Goal: Task Accomplishment & Management: Manage account settings

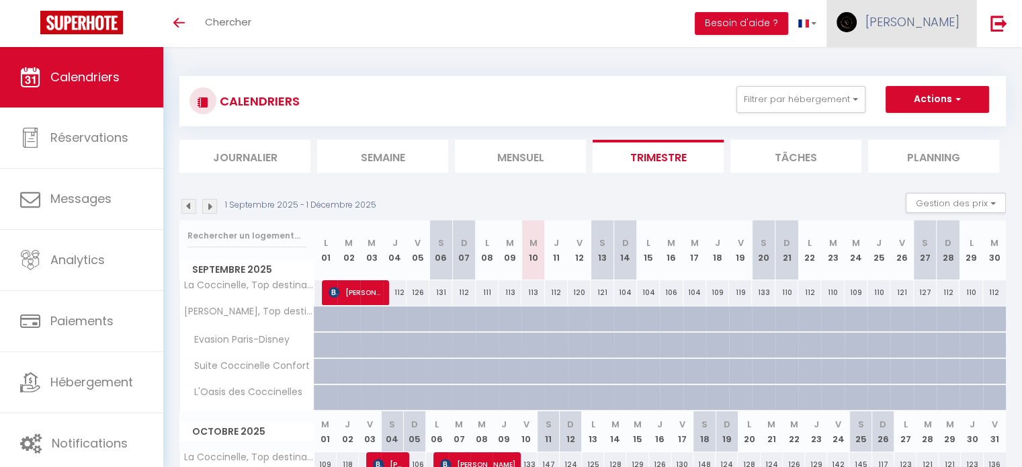
click at [939, 21] on span "[PERSON_NAME]" at bounding box center [913, 21] width 94 height 17
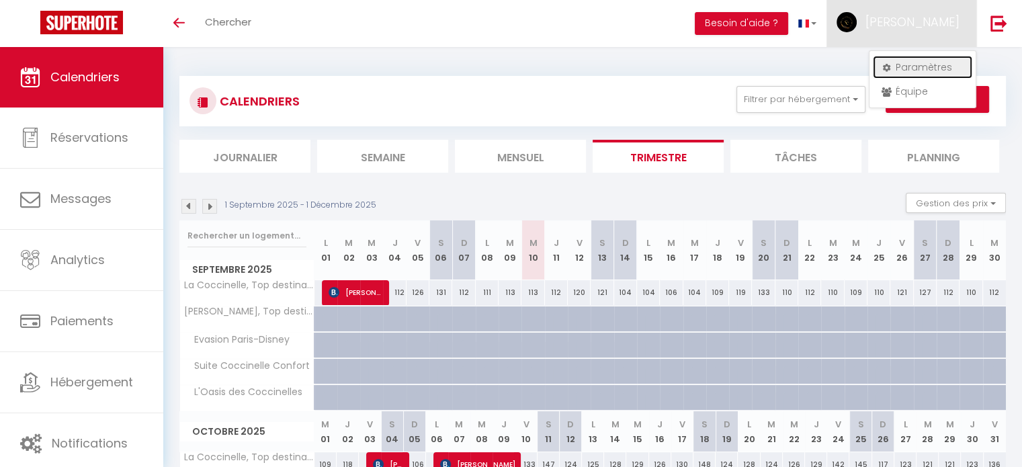
click at [919, 64] on link "Paramètres" at bounding box center [922, 67] width 99 height 23
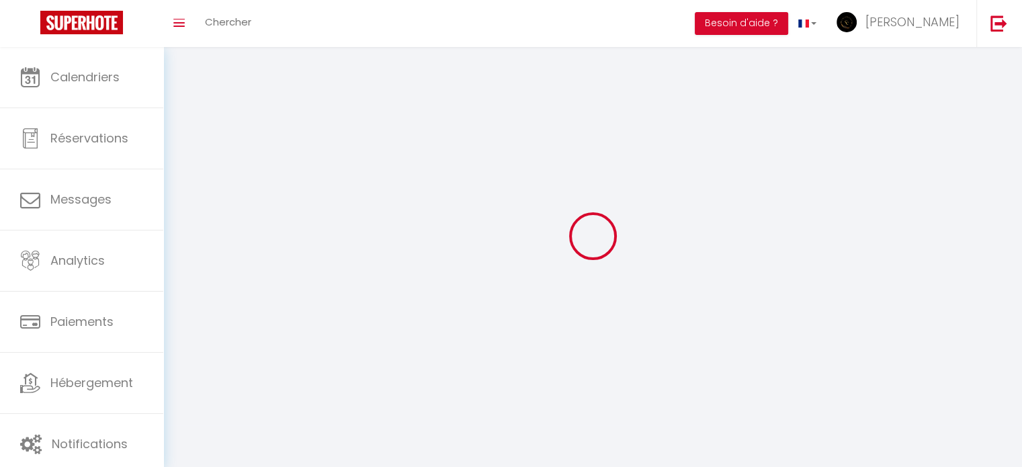
type input "[PERSON_NAME]"
type input "Hamdi"
type input "0622198145"
type input "[STREET_ADDRESS]"
type input "77330"
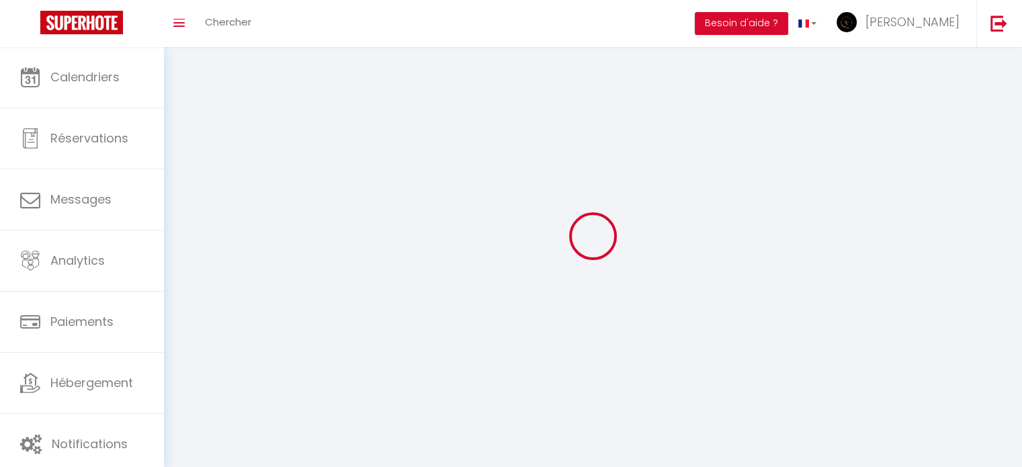
type input "ozoir-[PERSON_NAME]"
type input "x3SaHQod4c1OPVcGKgMBZEm7o"
type input "AKA6jzFn13R9wCqEN5t7NKiWY"
select select "28"
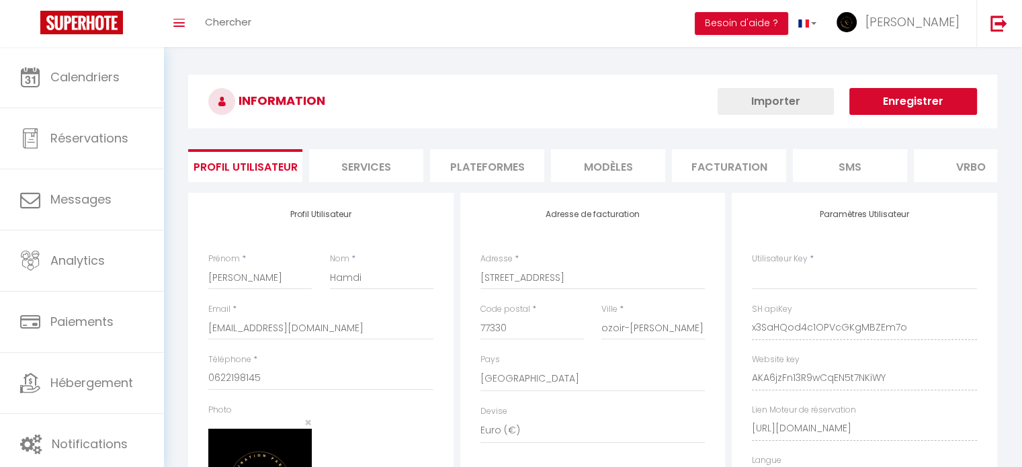
type input "x3SaHQod4c1OPVcGKgMBZEm7o"
type input "AKA6jzFn13R9wCqEN5t7NKiWY"
type input "[URL][DOMAIN_NAME]"
select select "fr"
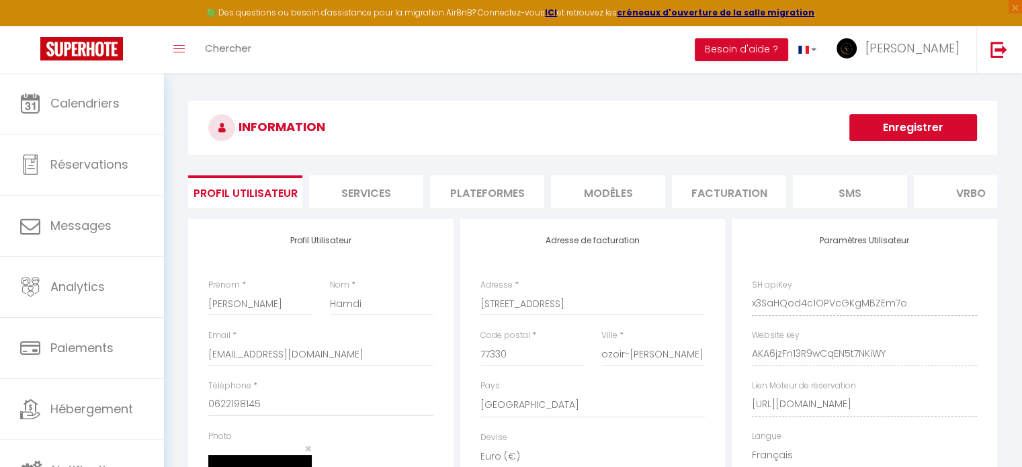
click at [500, 192] on li "Plateformes" at bounding box center [487, 191] width 114 height 33
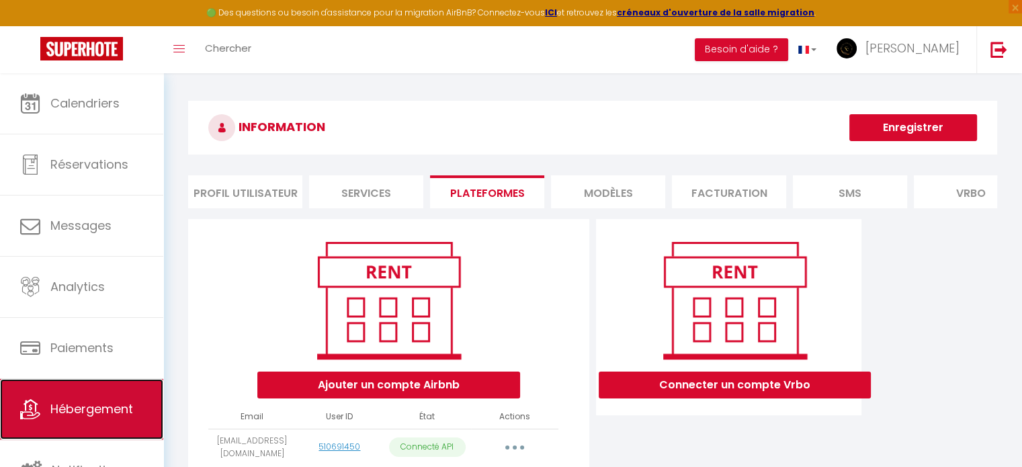
click at [107, 410] on span "Hébergement" at bounding box center [91, 409] width 83 height 17
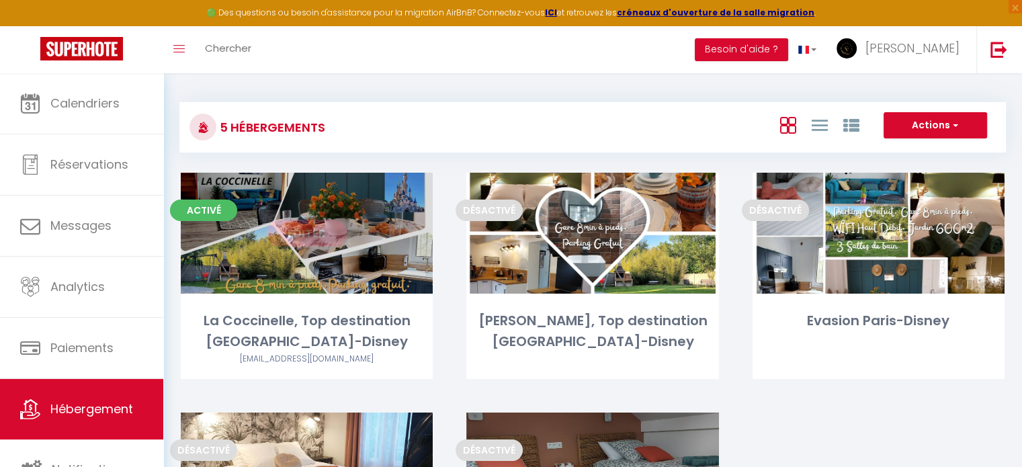
click at [321, 244] on link "Editer" at bounding box center [307, 233] width 81 height 27
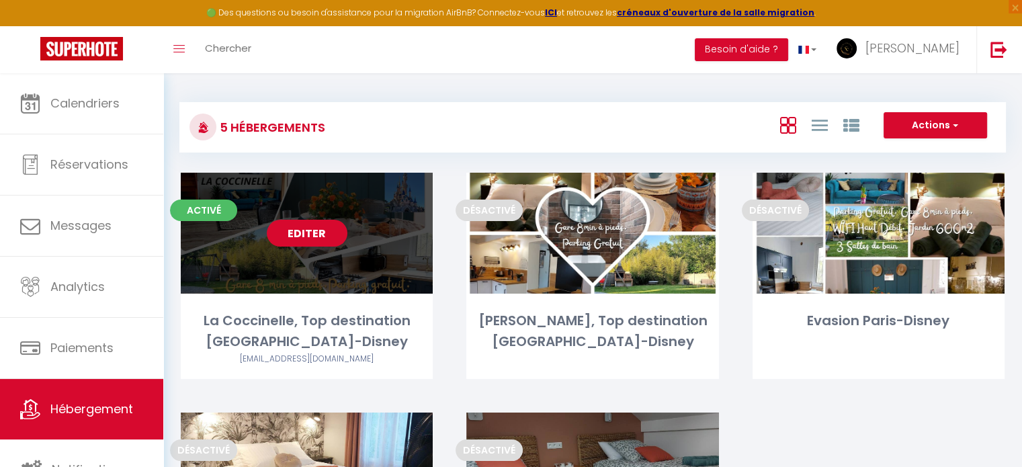
click at [304, 223] on link "Editer" at bounding box center [307, 233] width 81 height 27
select select "3"
select select "2"
select select "1"
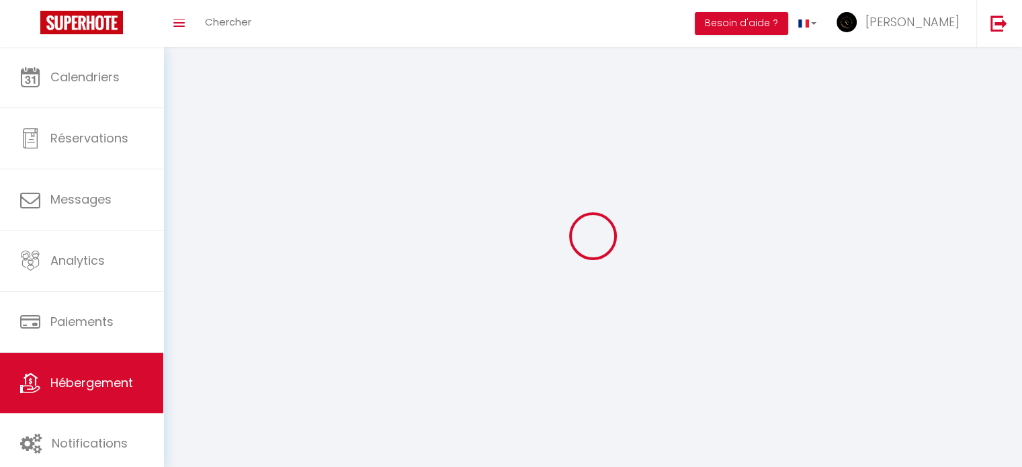
select select
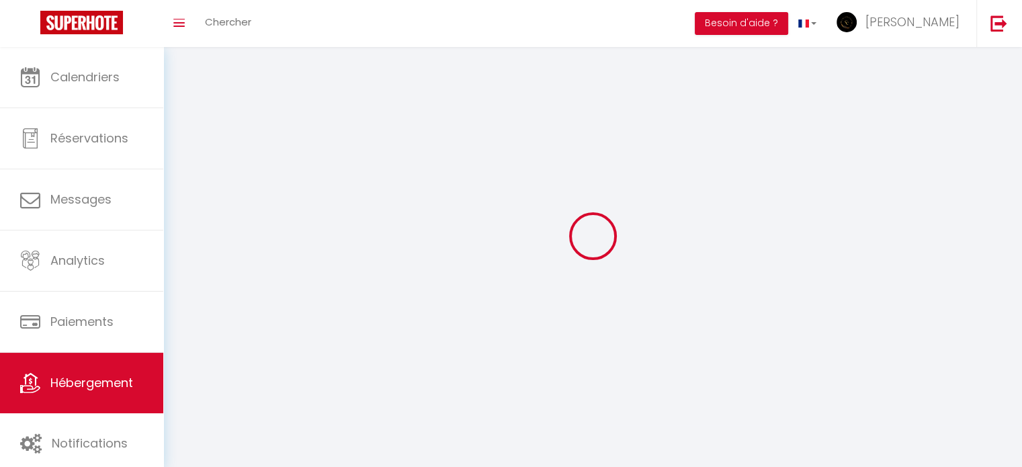
select select "1"
select select
checkbox input "false"
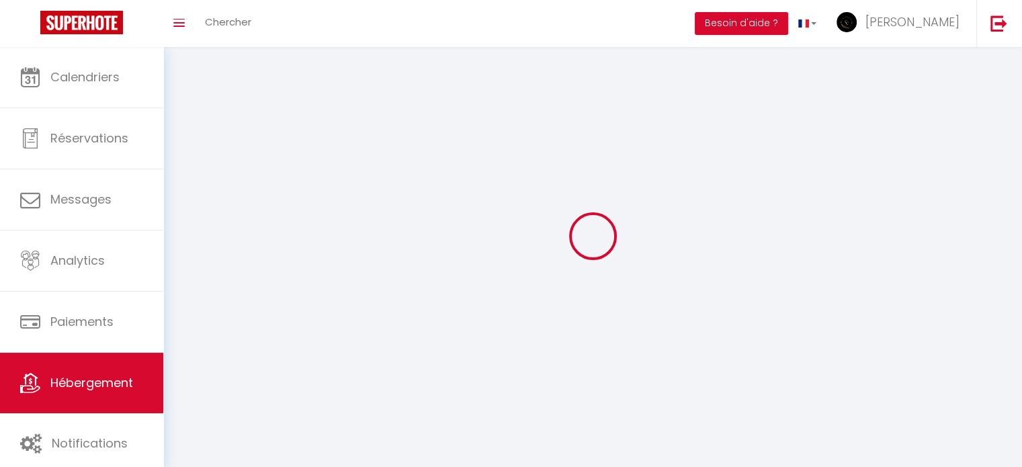
checkbox input "false"
select select "28"
select select
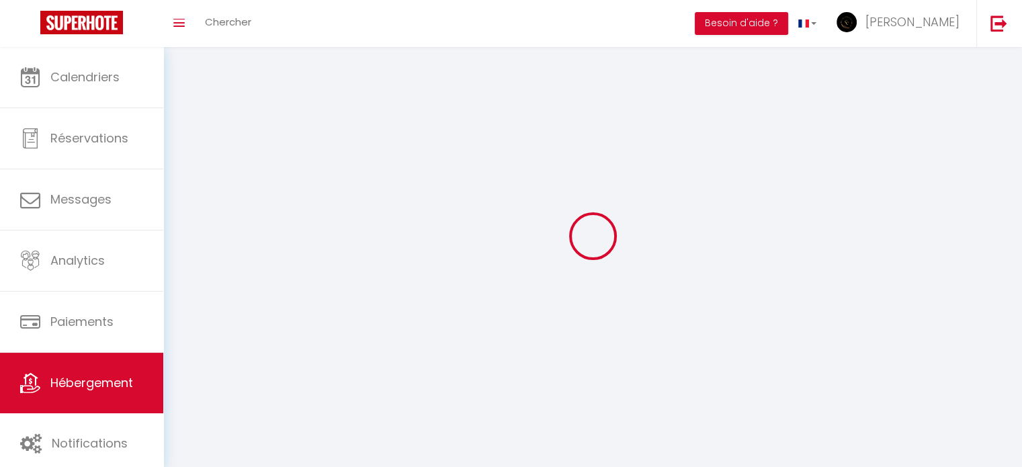
select select
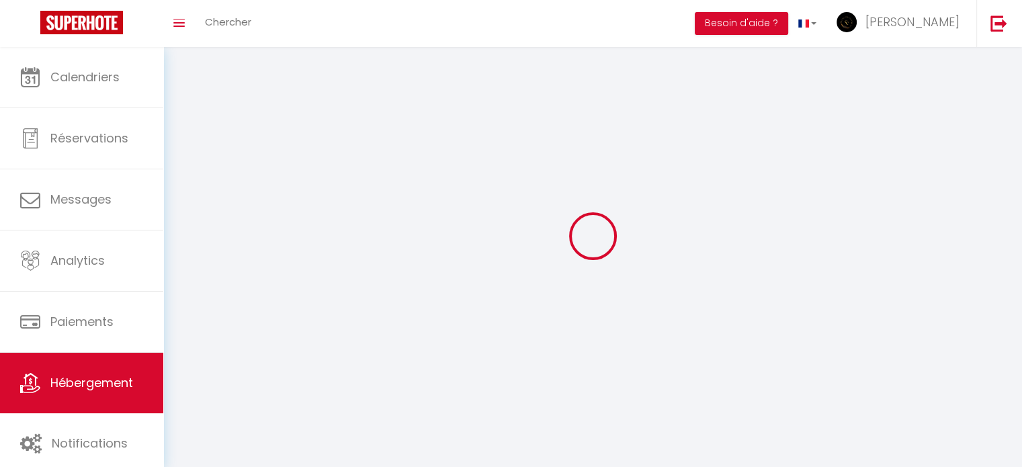
checkbox input "false"
select select
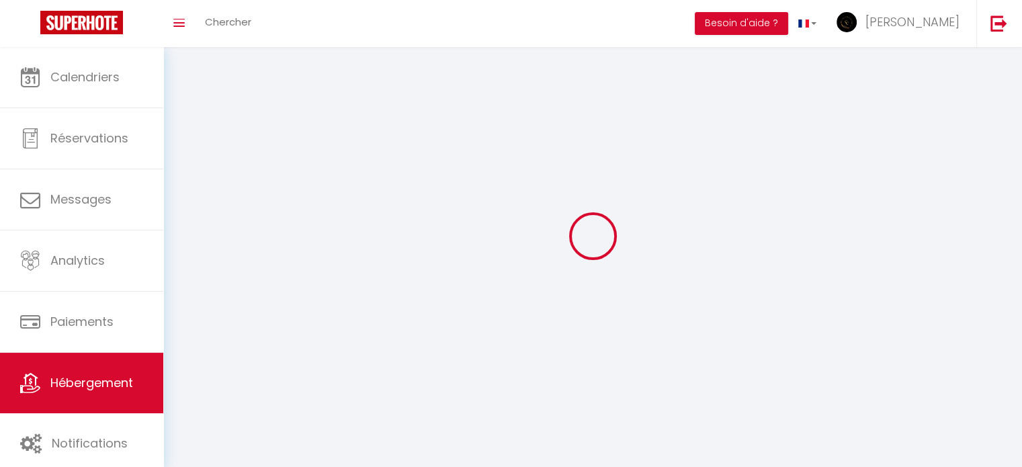
select select
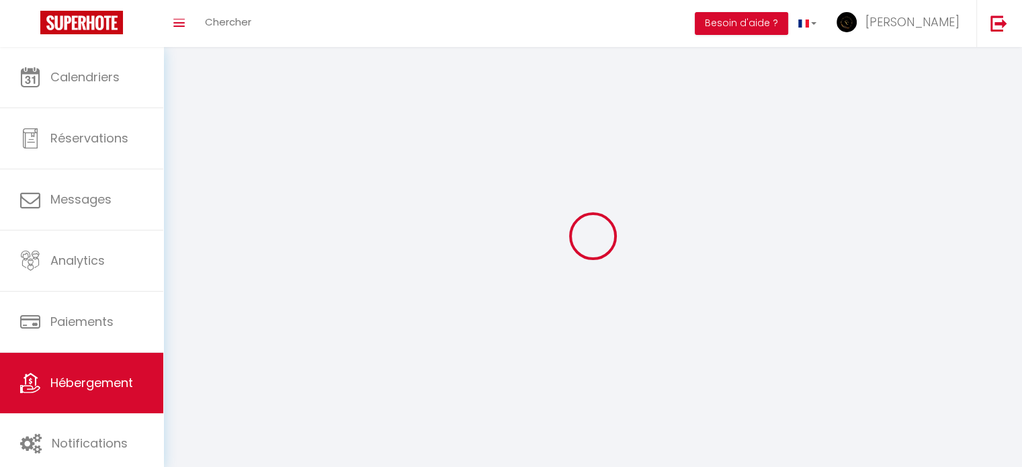
select select
checkbox input "false"
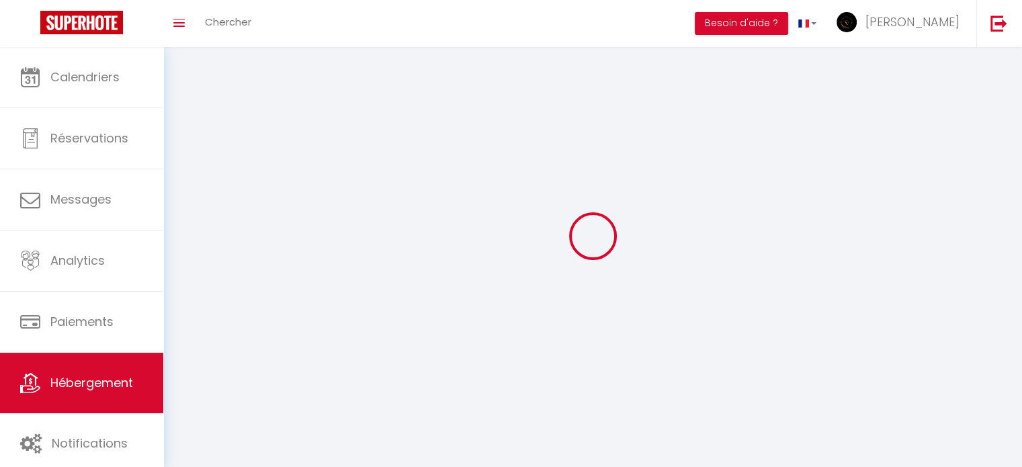
checkbox input "false"
select select
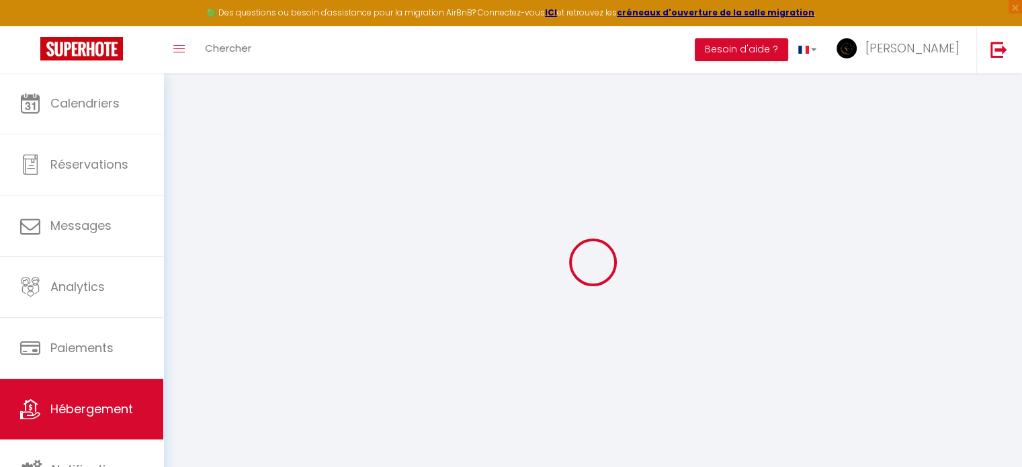
select select
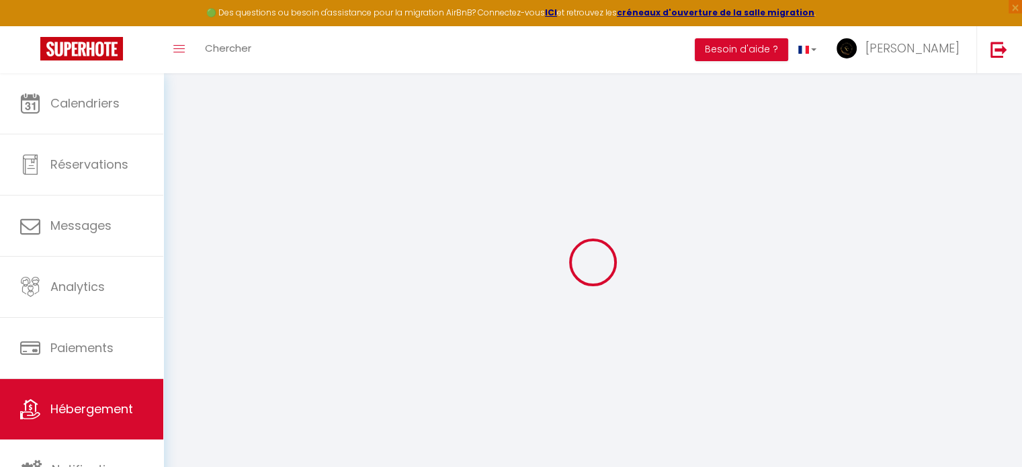
select select
checkbox input "false"
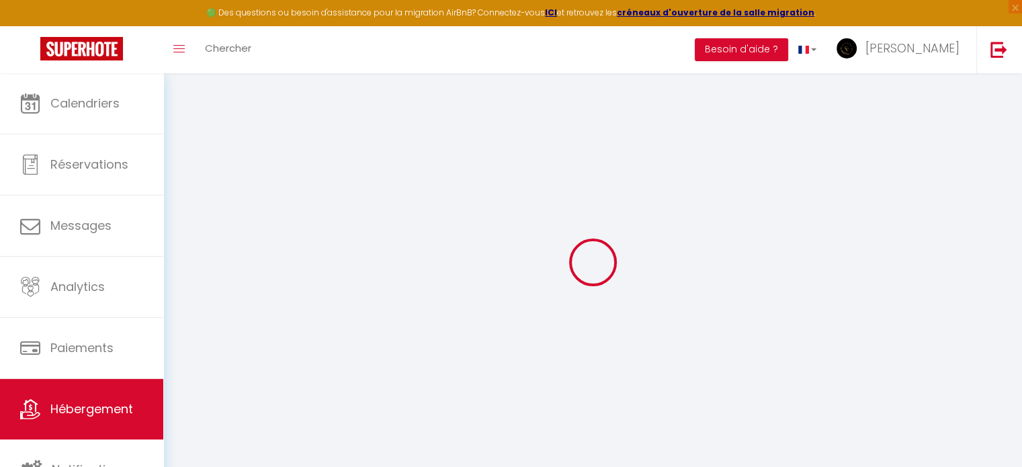
select select
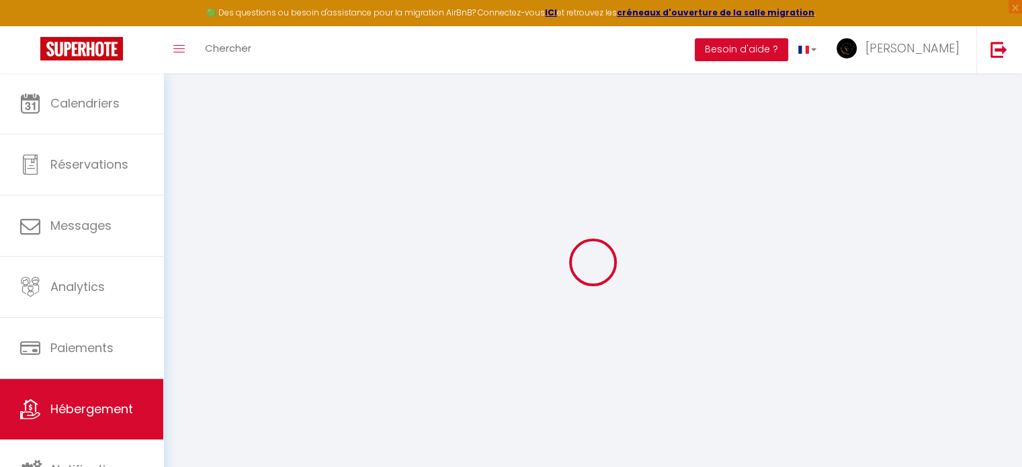
select select
checkbox input "false"
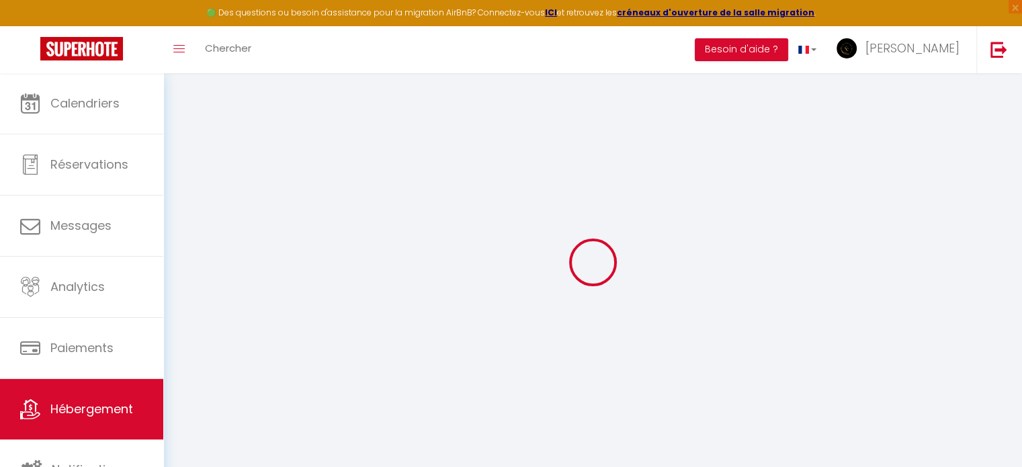
checkbox input "false"
select select
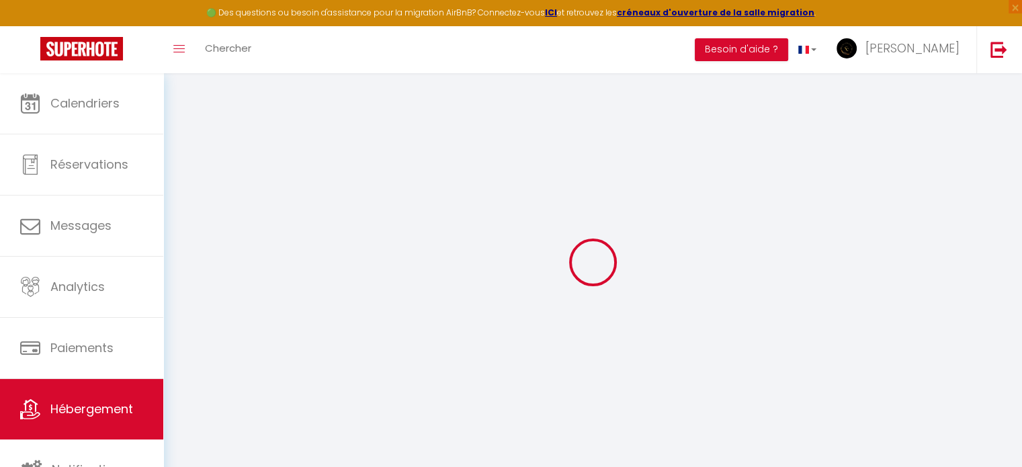
select select
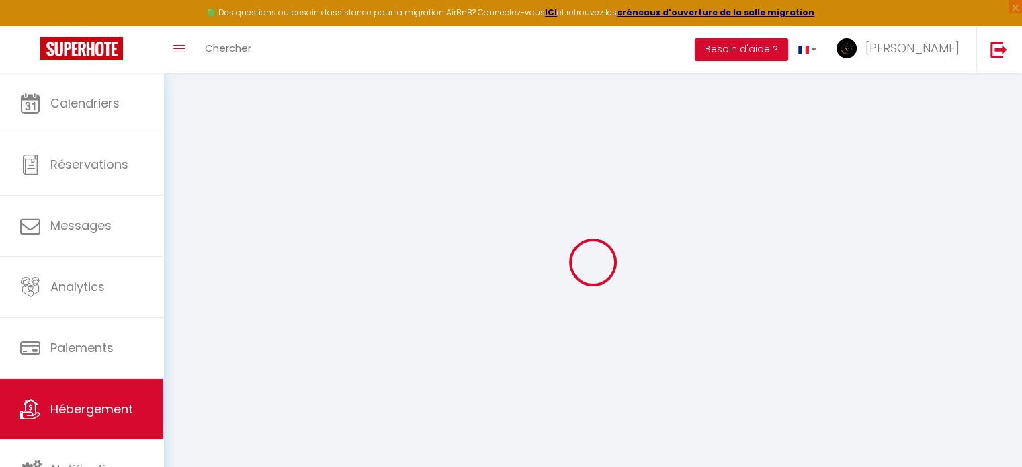
checkbox input "false"
select select
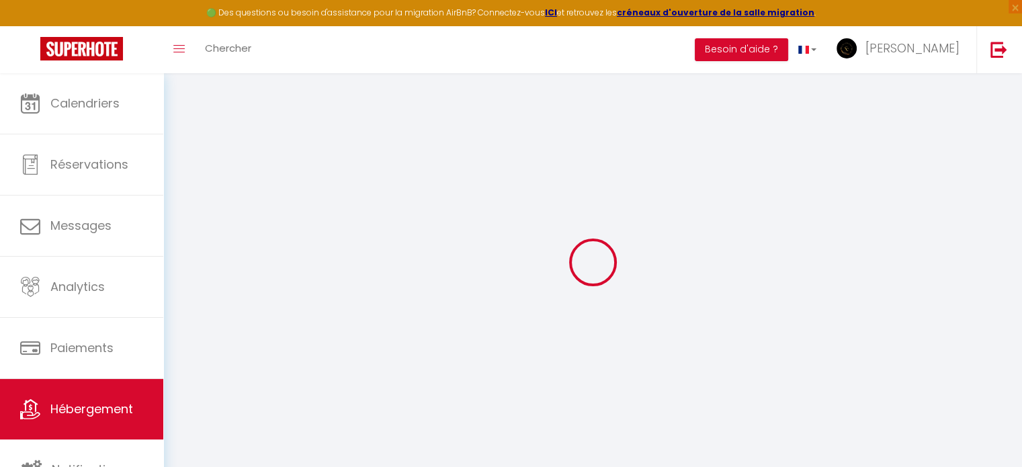
select select
type input "La Coccinelle, Top destination [GEOGRAPHIC_DATA]-Disney"
type input "[PERSON_NAME]"
select select "houses"
select select "6"
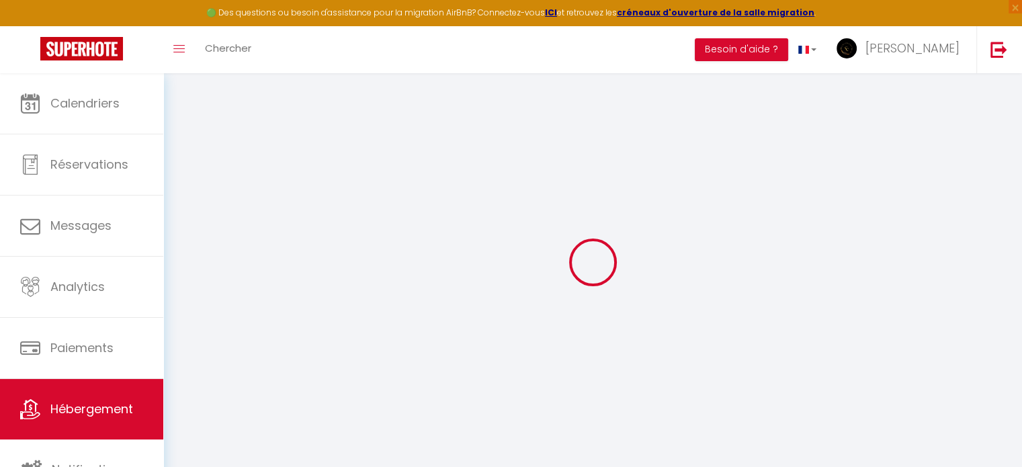
select select "2"
type input "185"
type input "12"
type input "75"
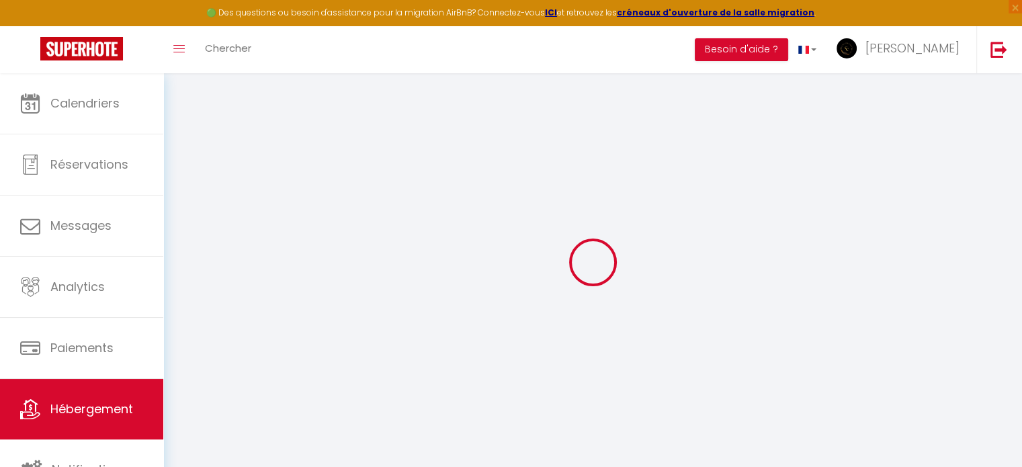
select select
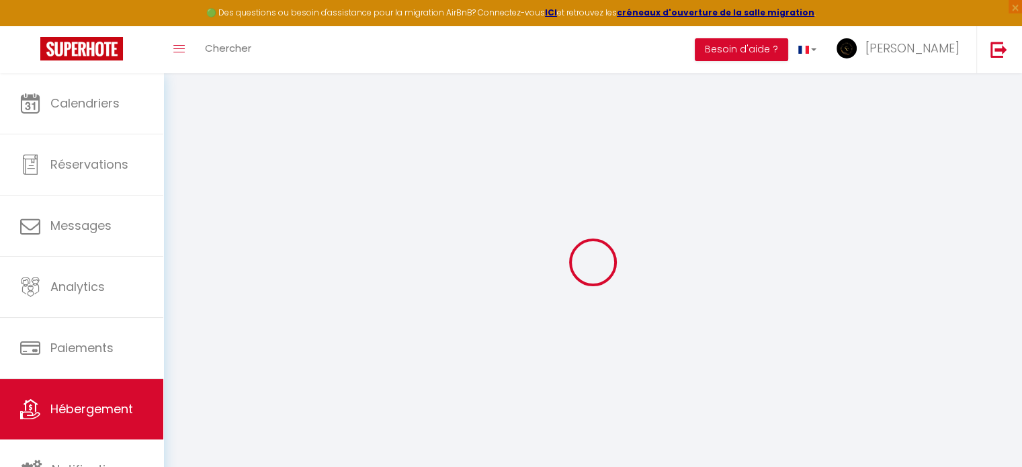
type input "[STREET_ADDRESS]"
type input "77330"
type input "Ozoir-[PERSON_NAME]"
type input "[EMAIL_ADDRESS][DOMAIN_NAME]"
select select "4784"
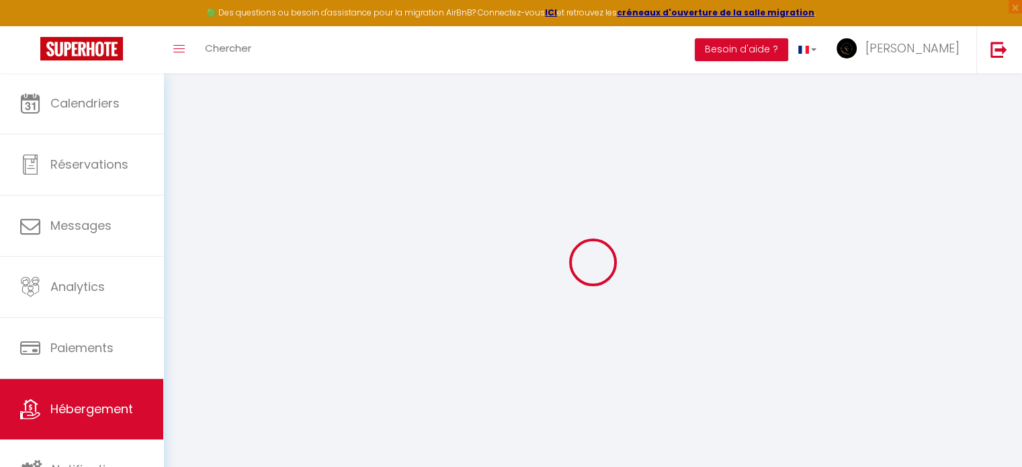
checkbox input "false"
type input "0"
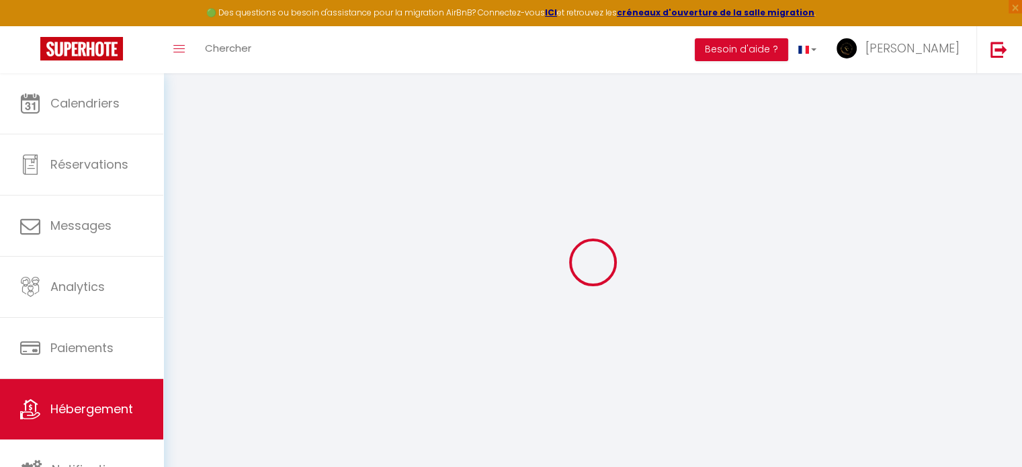
type input "0"
select select
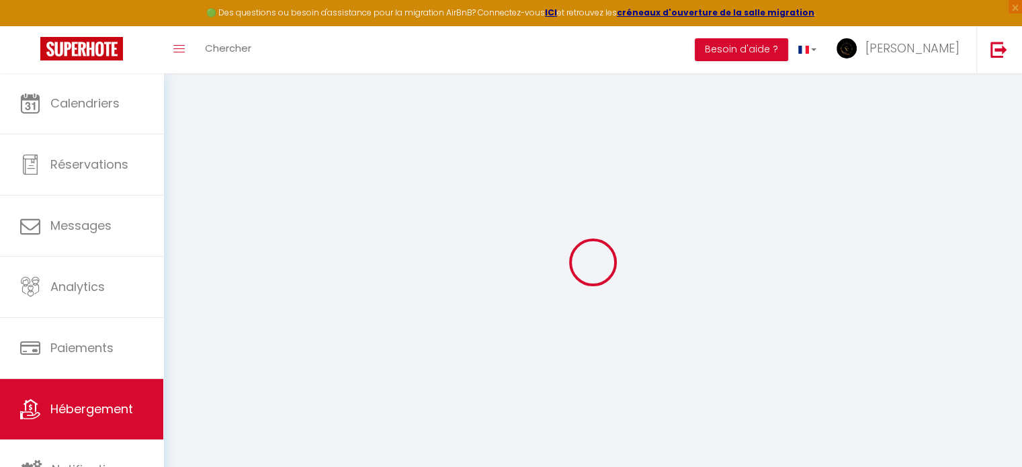
select select
checkbox input "false"
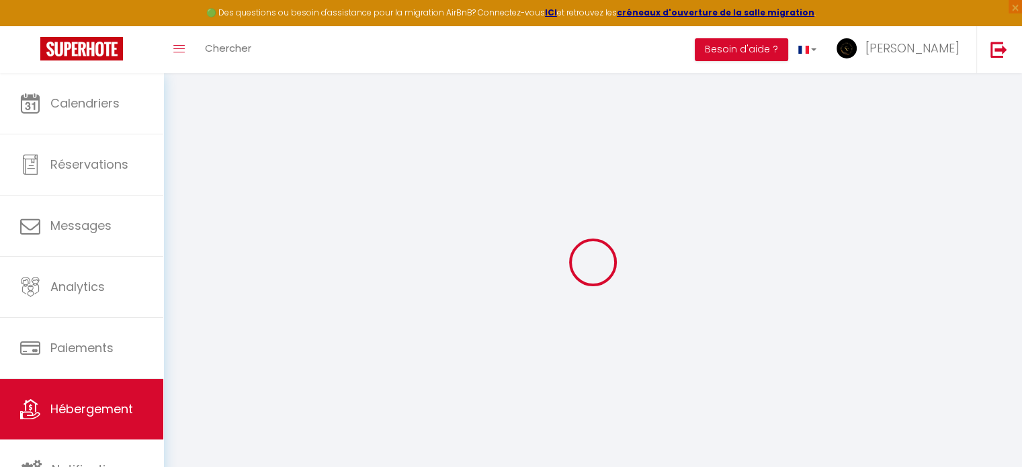
checkbox input "false"
select select
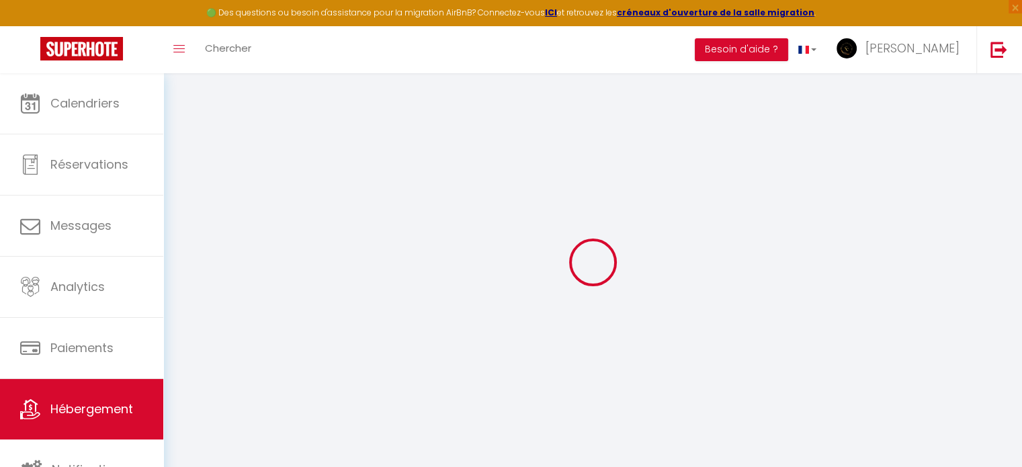
select select
checkbox input "false"
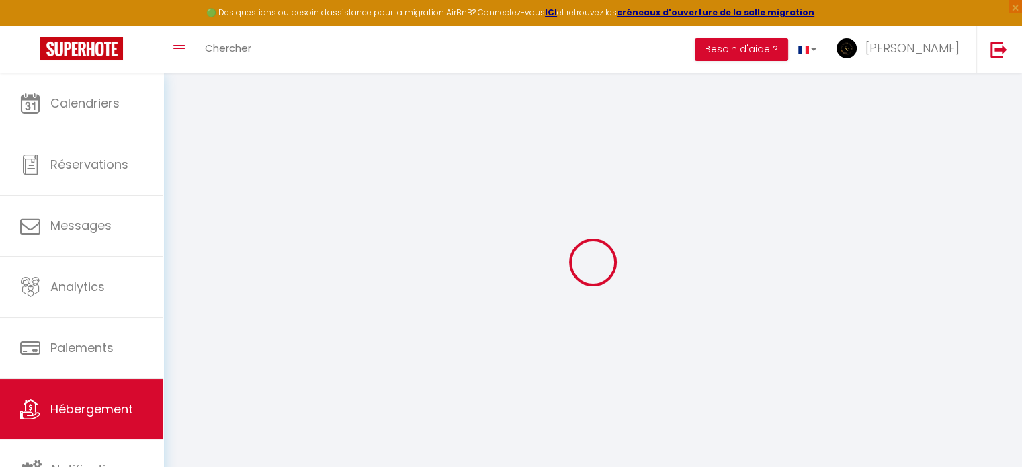
checkbox input "false"
select select
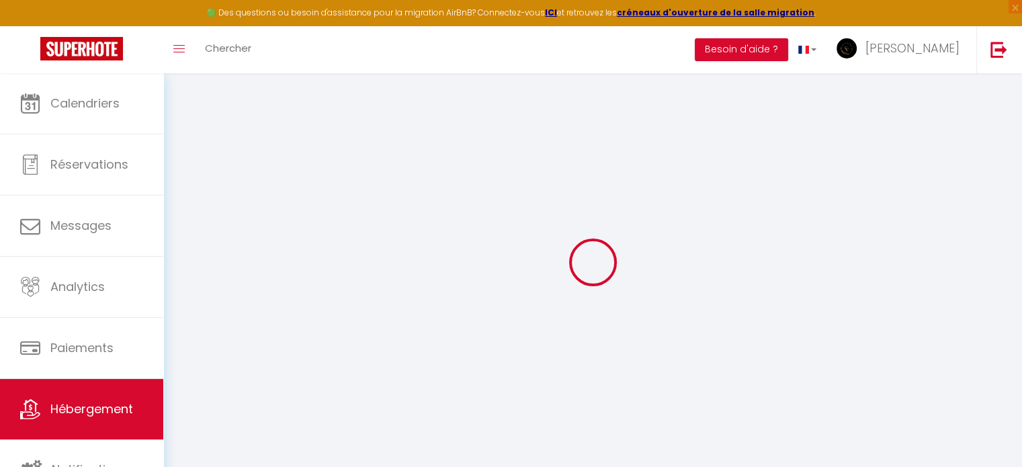
select select
checkbox input "false"
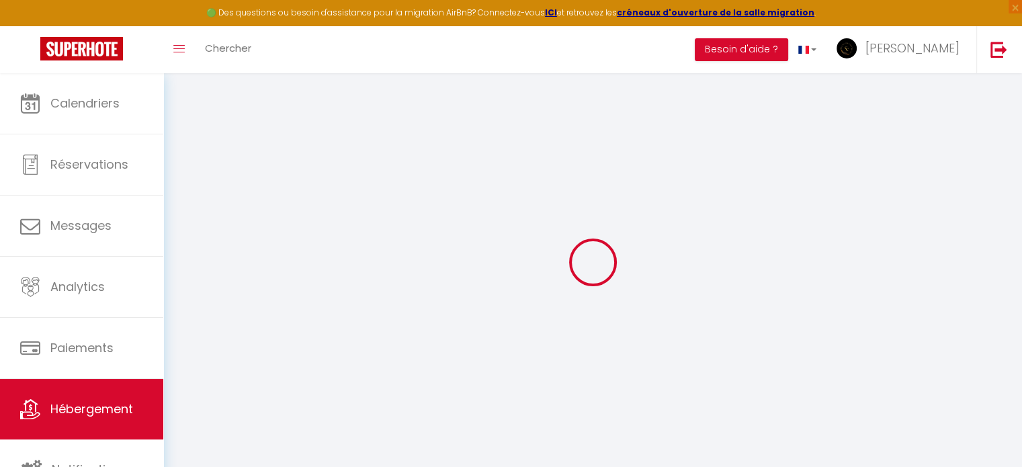
checkbox input "false"
select select "16:00"
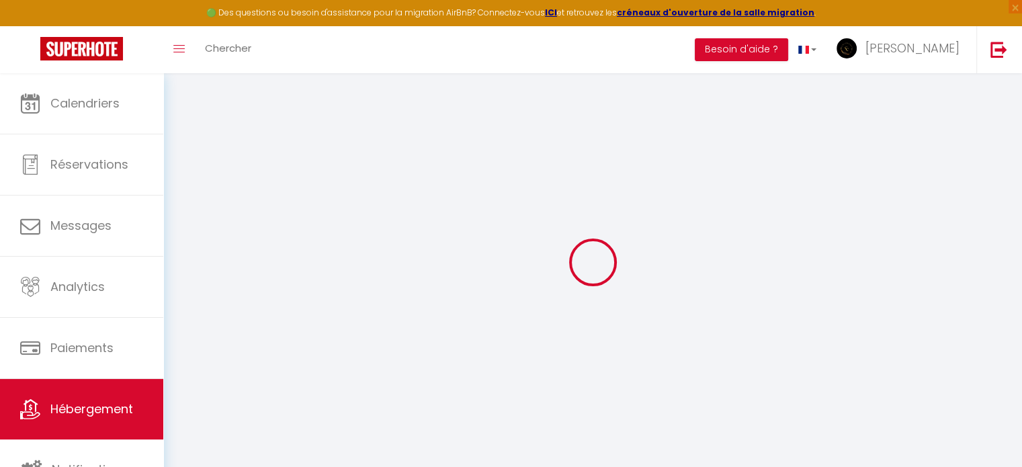
select select
select select "11:00"
select select "30"
select select "120"
select select
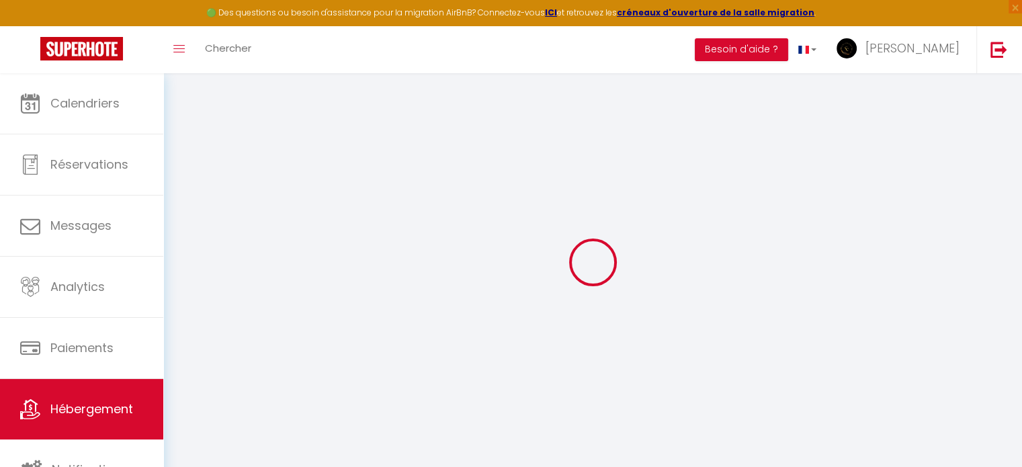
checkbox input "false"
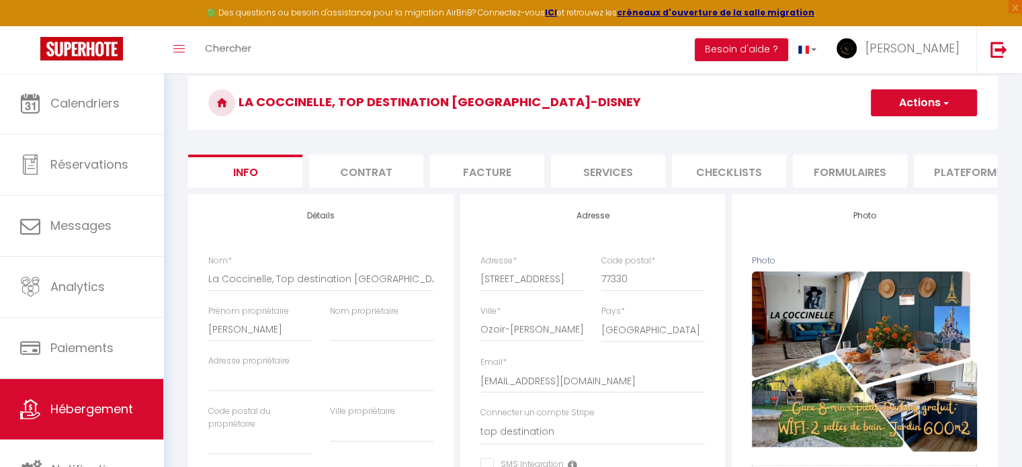
scroll to position [73, 0]
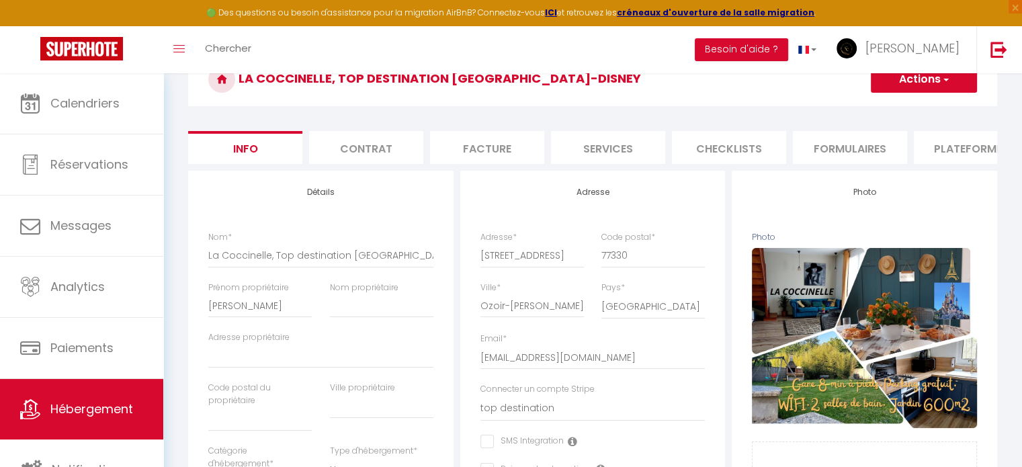
click at [954, 143] on li "Plateformes" at bounding box center [971, 147] width 114 height 33
select select
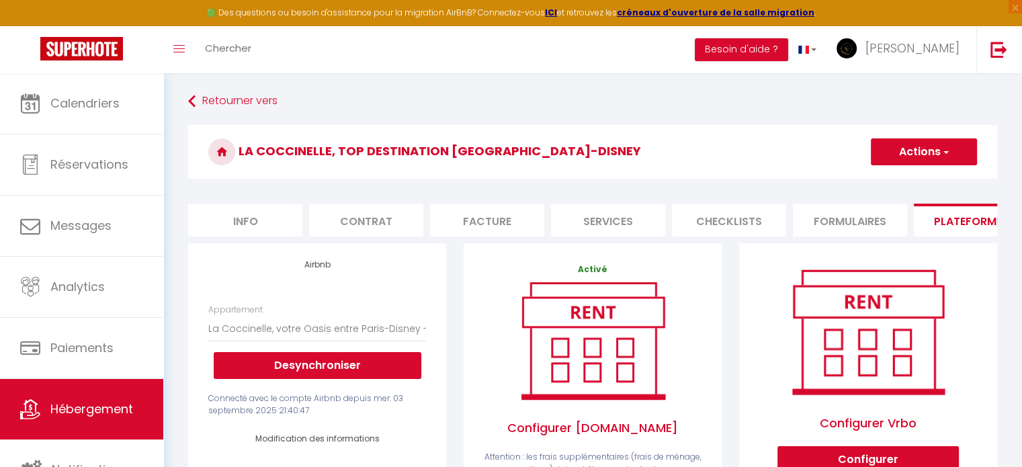
click at [616, 224] on li "Services" at bounding box center [608, 220] width 114 height 33
checkbox input "true"
checkbox input "false"
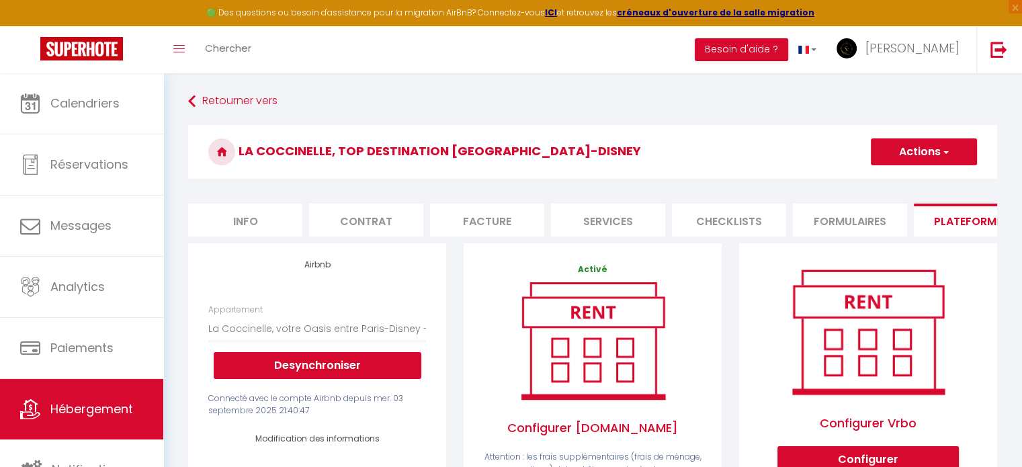
checkbox input "true"
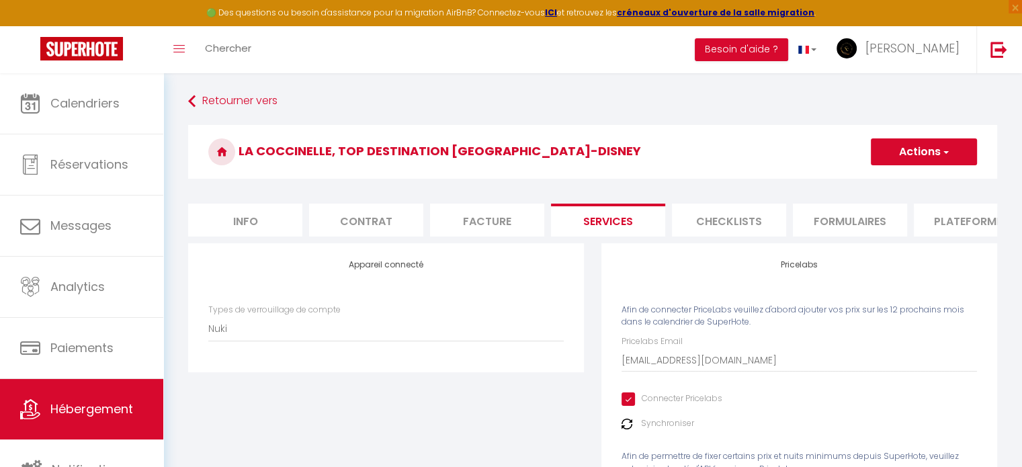
click at [487, 216] on li "Facture" at bounding box center [487, 220] width 114 height 33
select select
checkbox input "false"
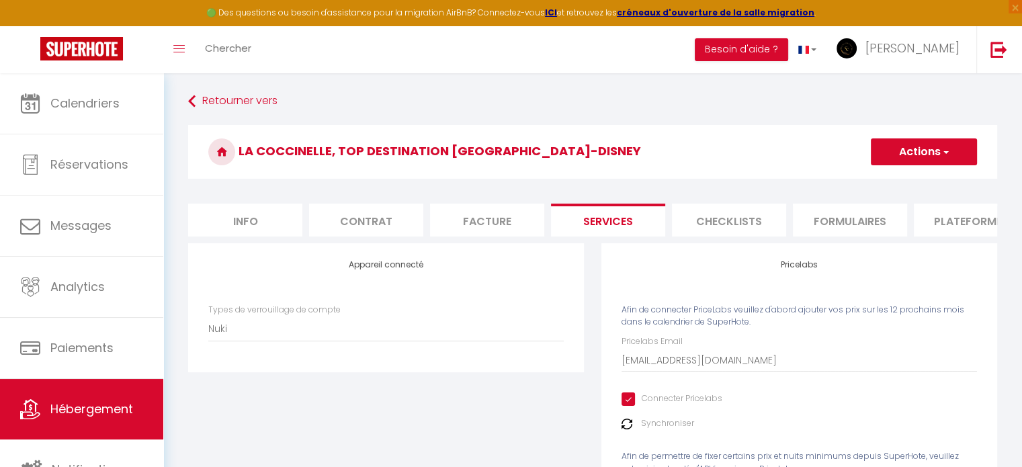
checkbox input "false"
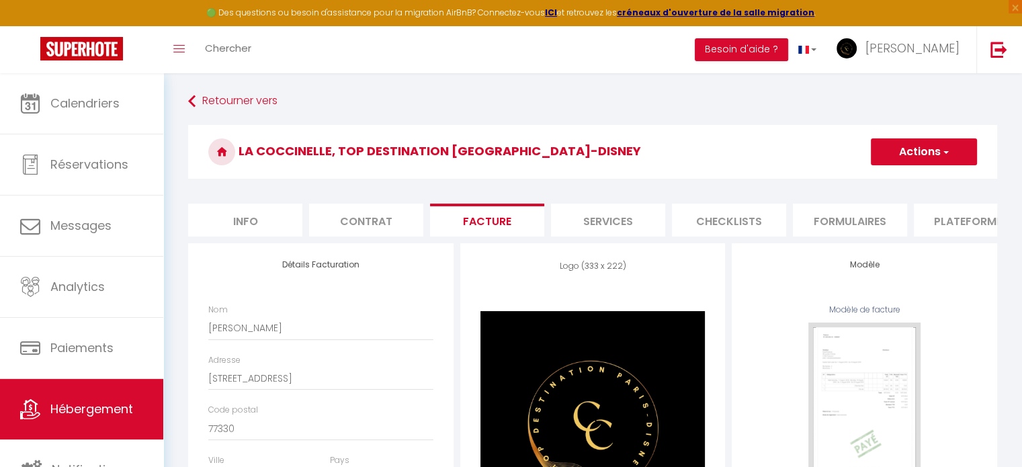
select select
checkbox input "false"
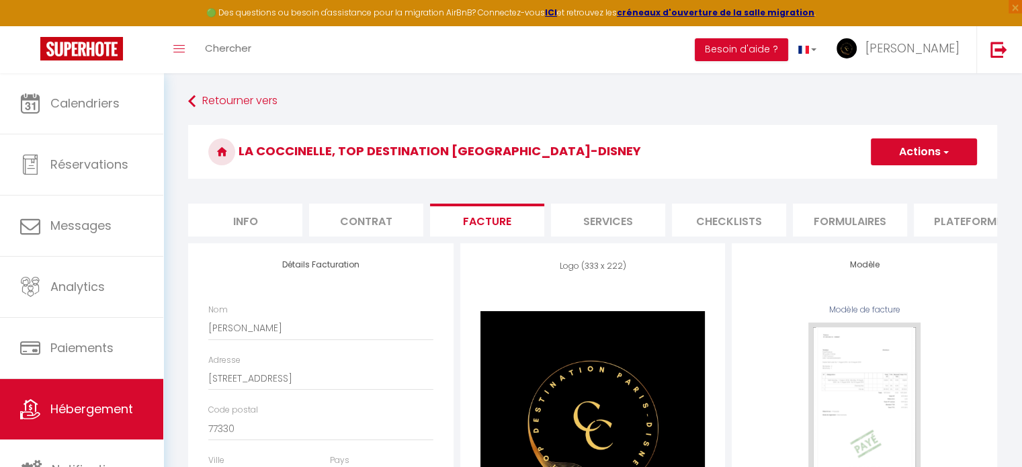
select select
checkbox input "false"
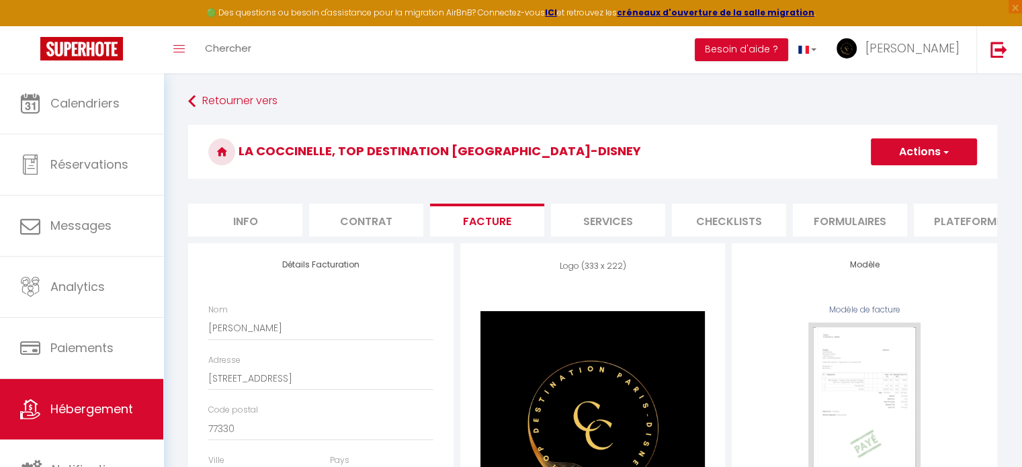
click at [370, 214] on li "Contrat" at bounding box center [366, 220] width 114 height 33
select select
checkbox input "false"
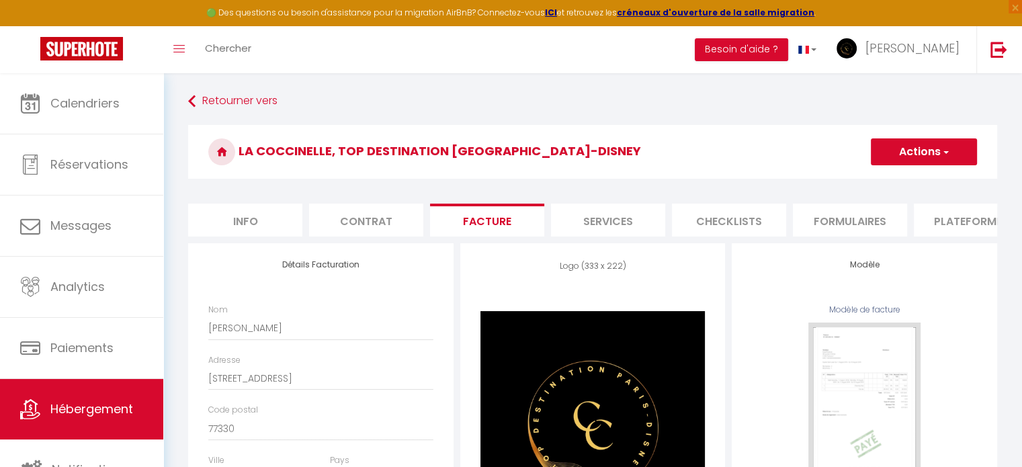
checkbox input "false"
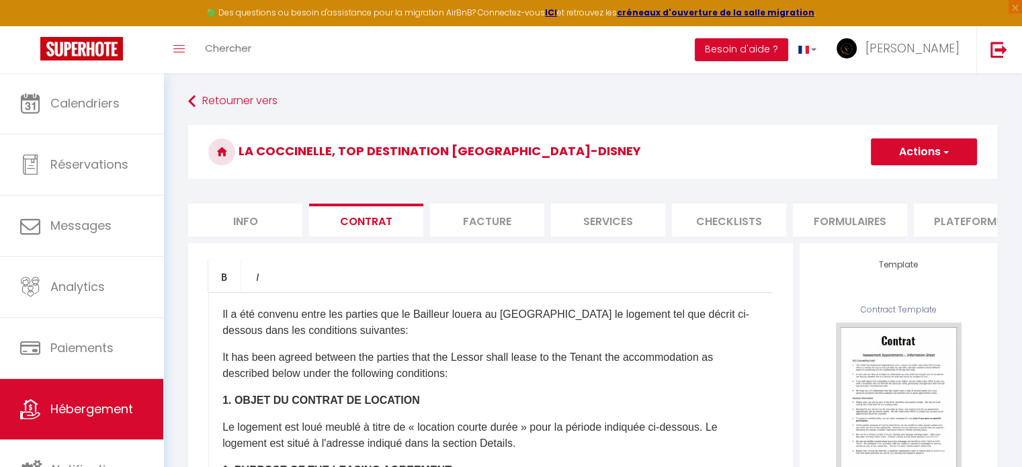
select select
checkbox input "false"
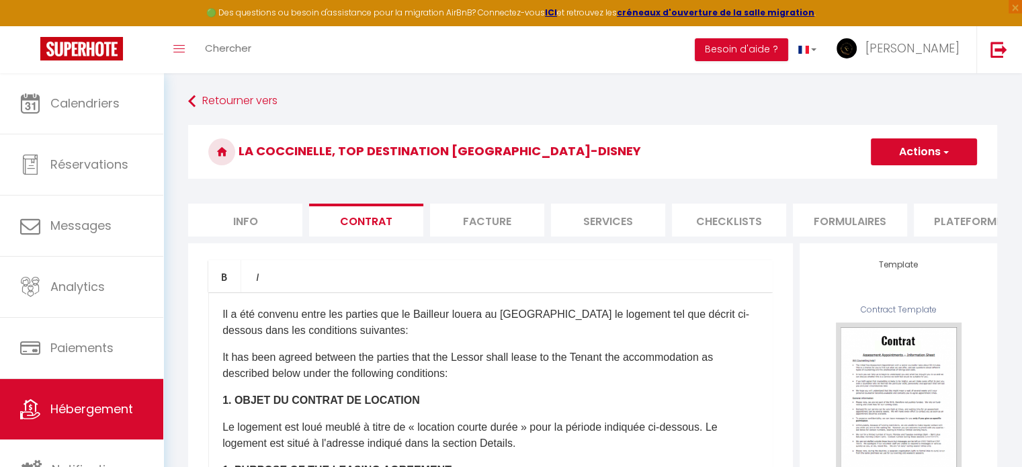
select select
checkbox input "false"
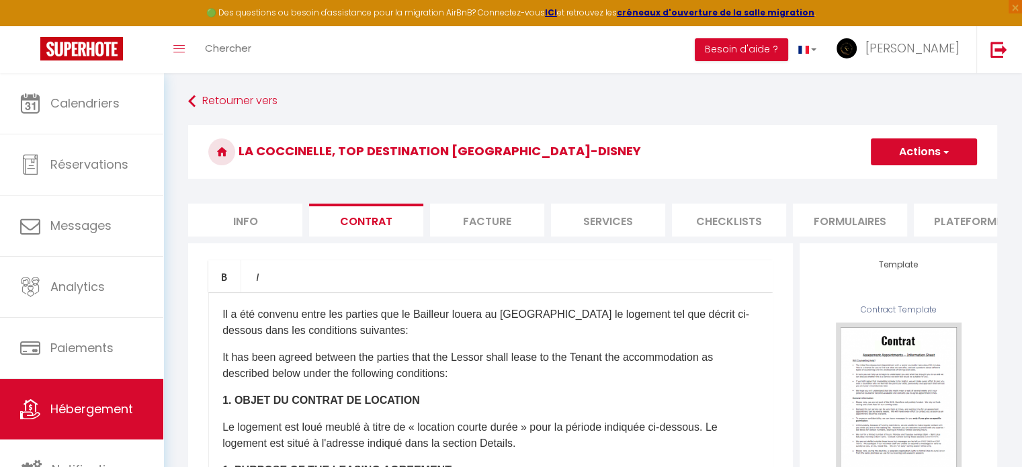
click at [250, 230] on li "Info" at bounding box center [245, 220] width 114 height 33
select select
checkbox input "false"
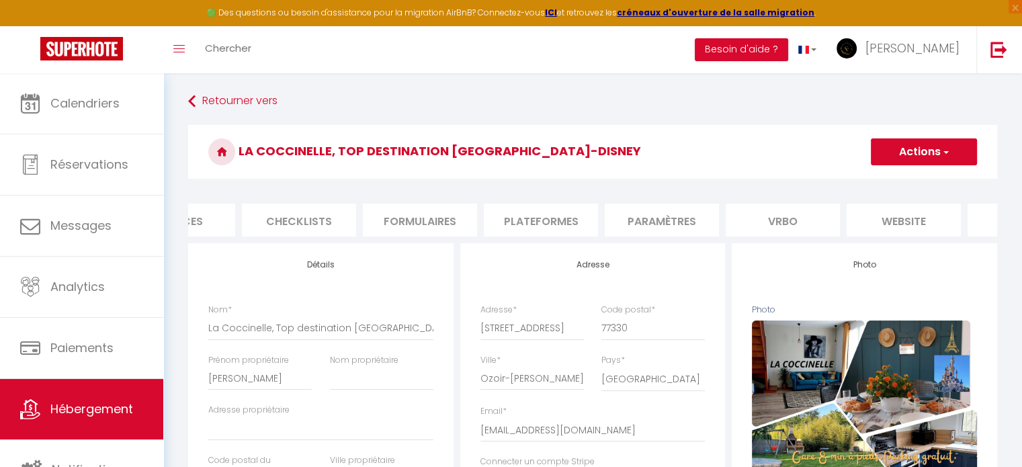
scroll to position [0, 457]
click at [621, 219] on li "Paramètres" at bounding box center [635, 220] width 114 height 33
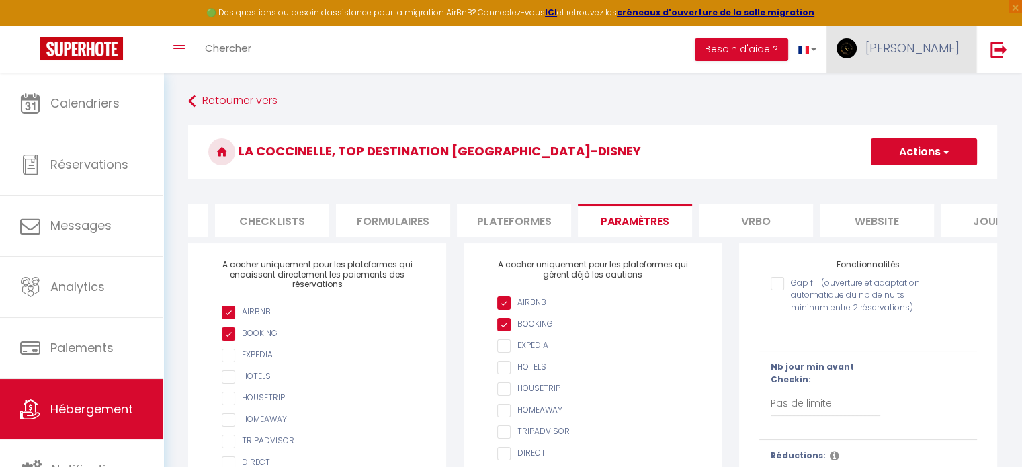
click at [953, 48] on span "[PERSON_NAME]" at bounding box center [913, 48] width 94 height 17
click at [906, 91] on link "Paramètres" at bounding box center [922, 93] width 99 height 23
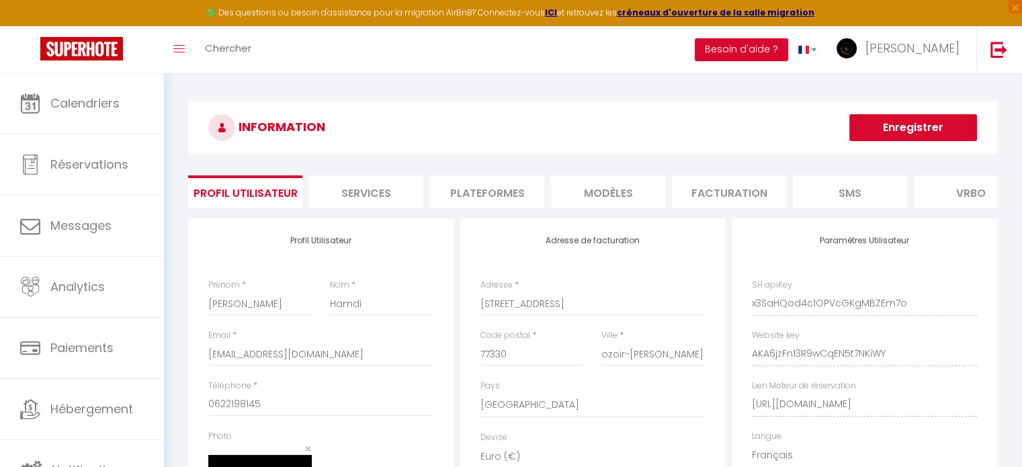
click at [487, 190] on li "Plateformes" at bounding box center [487, 191] width 114 height 33
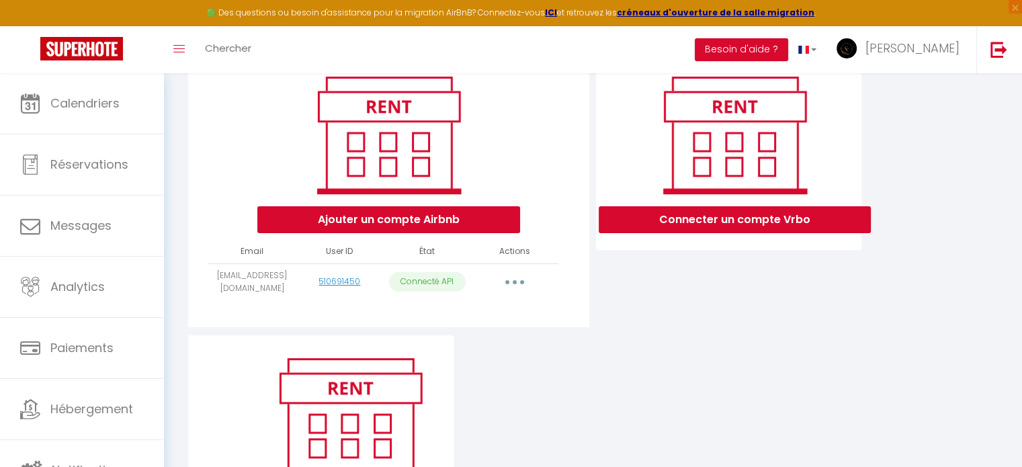
scroll to position [164, 0]
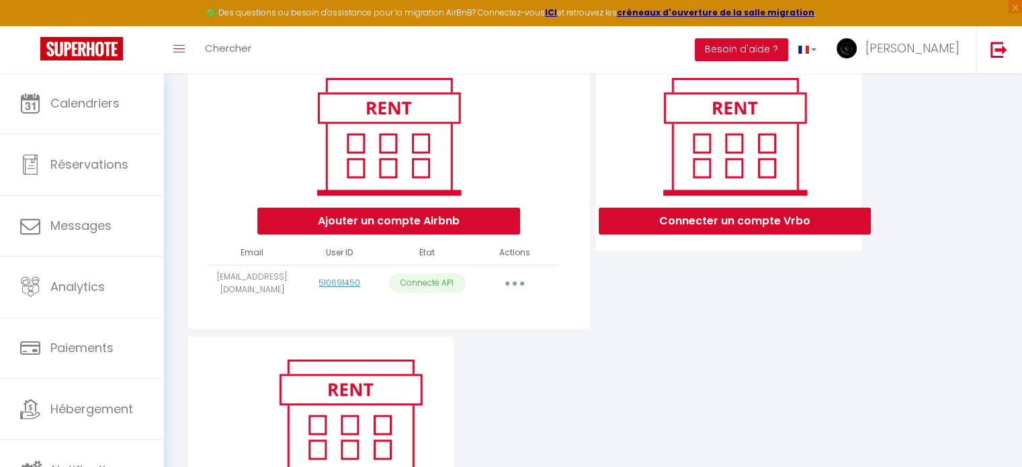
click at [513, 286] on icon "button" at bounding box center [515, 284] width 4 height 4
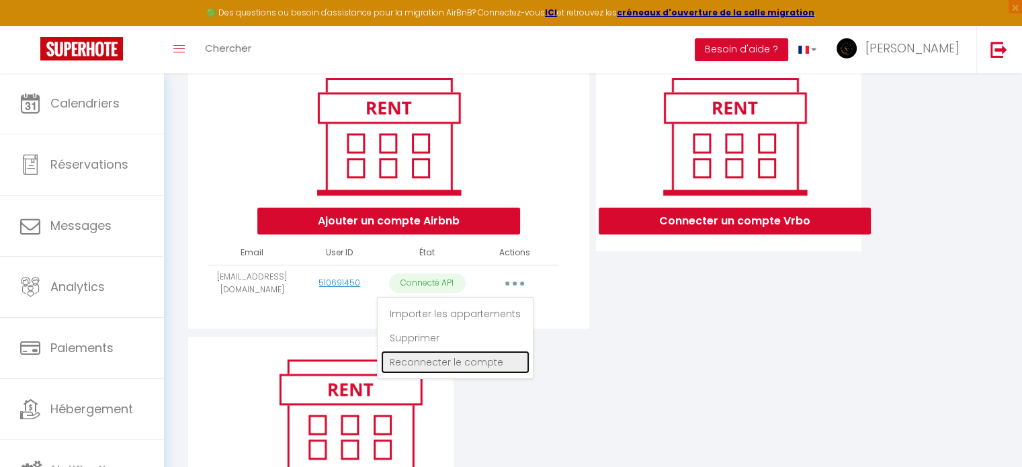
click at [464, 374] on link "Reconnecter le compte" at bounding box center [455, 362] width 149 height 23
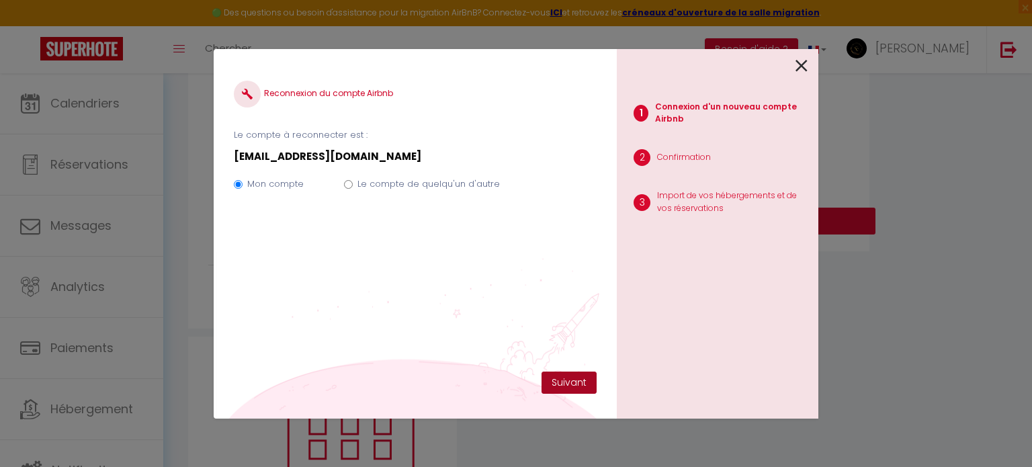
click at [564, 377] on button "Suivant" at bounding box center [569, 383] width 55 height 23
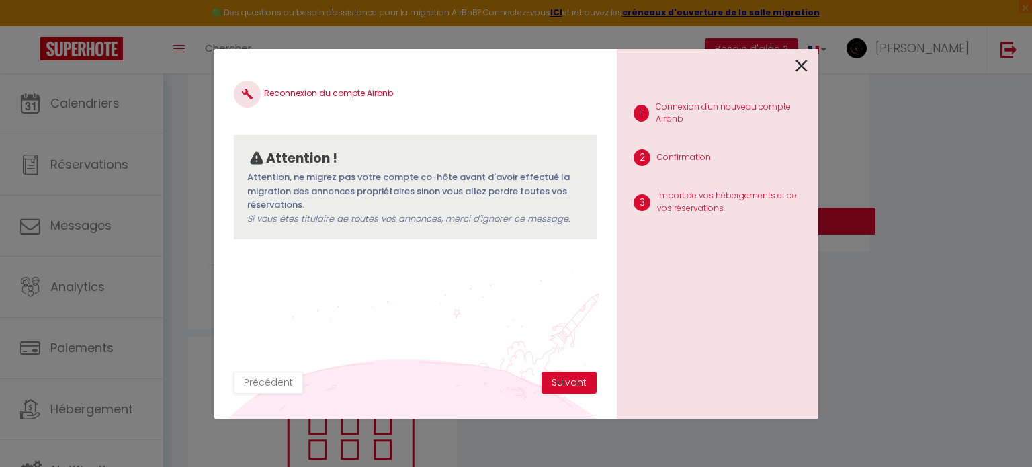
click at [801, 66] on icon at bounding box center [802, 66] width 12 height 20
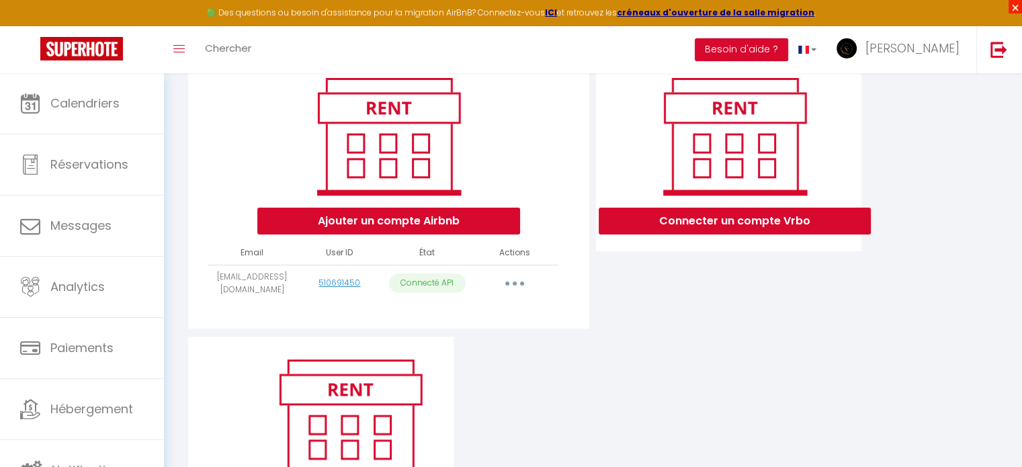
click at [1013, 7] on span "×" at bounding box center [1015, 6] width 13 height 13
